Goal: Information Seeking & Learning: Find specific fact

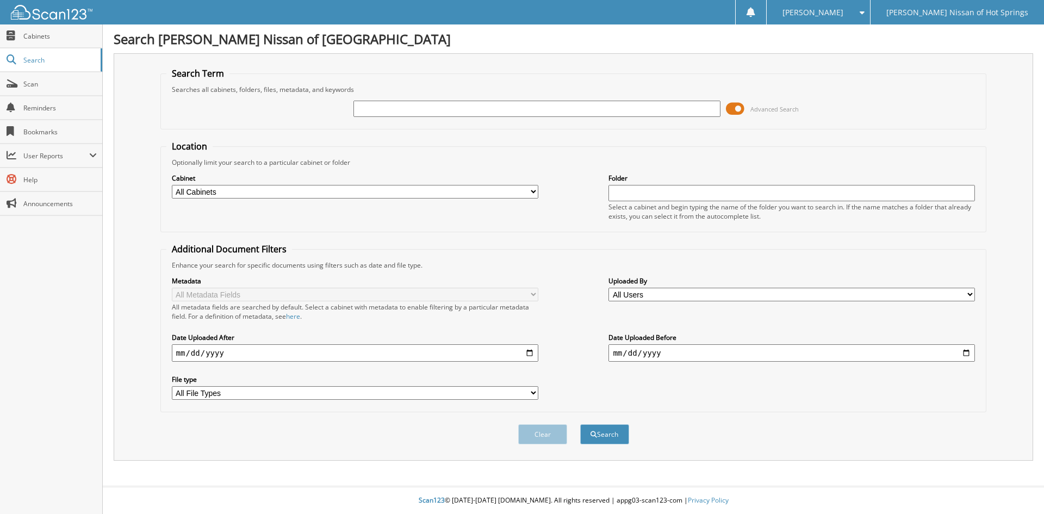
click at [731, 110] on span at bounding box center [735, 109] width 18 height 16
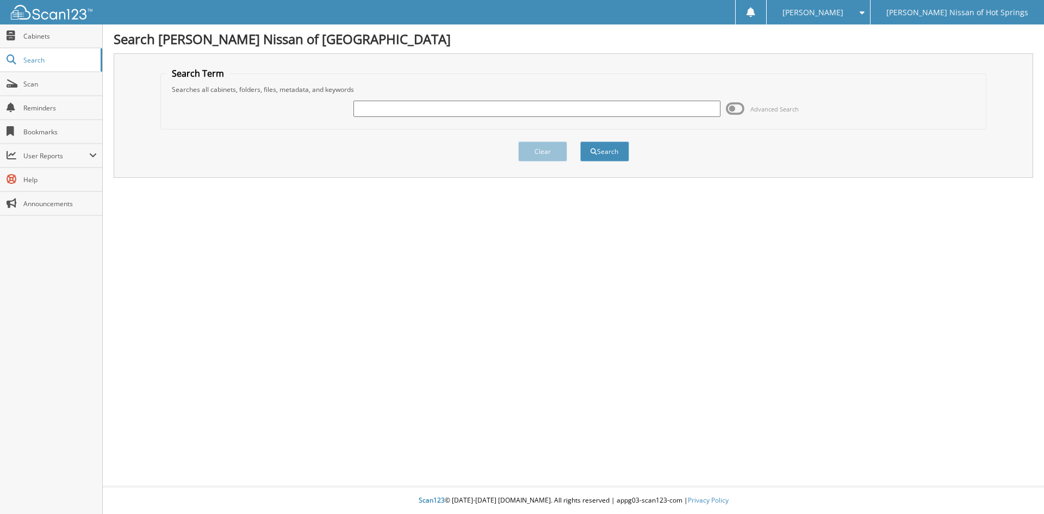
click at [371, 111] on input "text" at bounding box center [536, 109] width 367 height 16
type input "p8102"
click at [593, 152] on span "submit" at bounding box center [594, 151] width 7 height 7
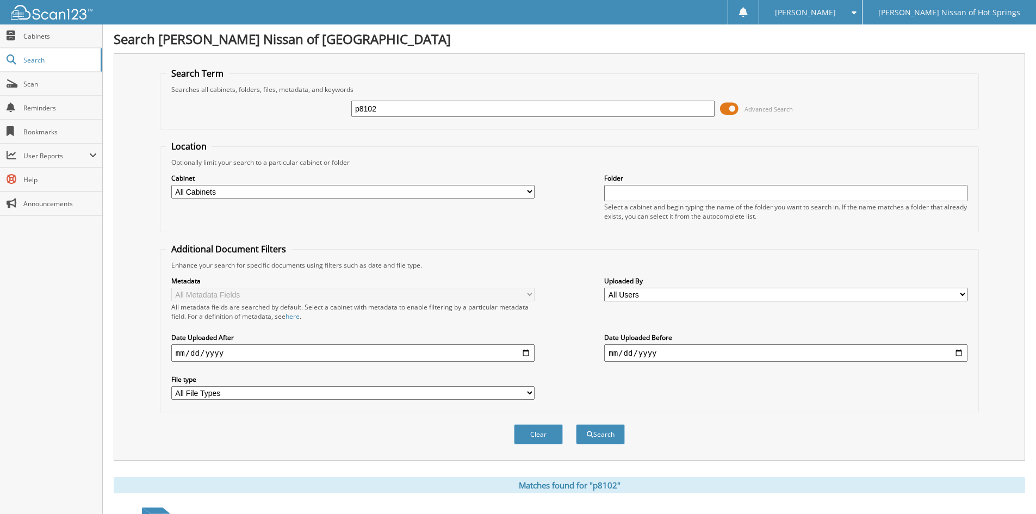
click at [730, 112] on span at bounding box center [729, 109] width 18 height 16
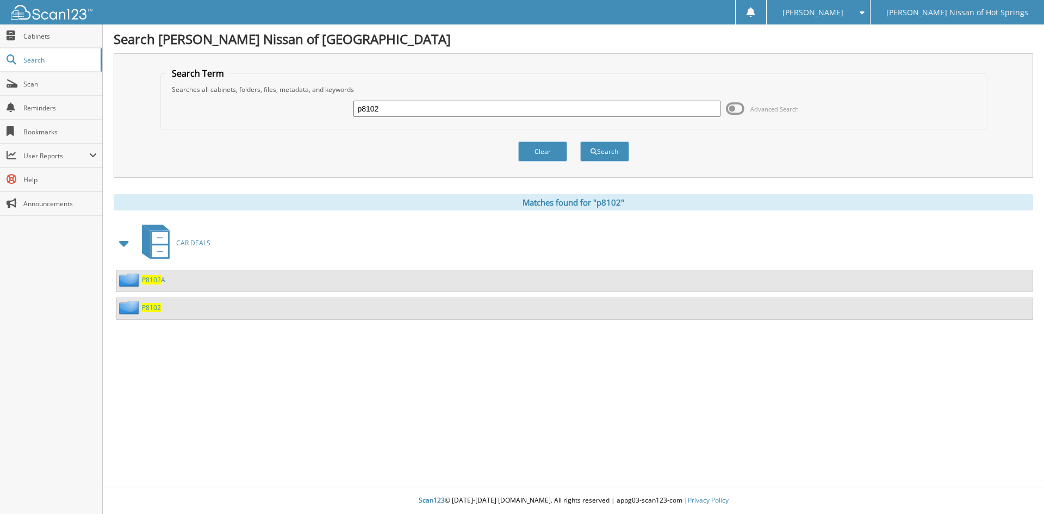
click at [151, 309] on span "P8102" at bounding box center [151, 307] width 19 height 9
